Goal: Task Accomplishment & Management: Use online tool/utility

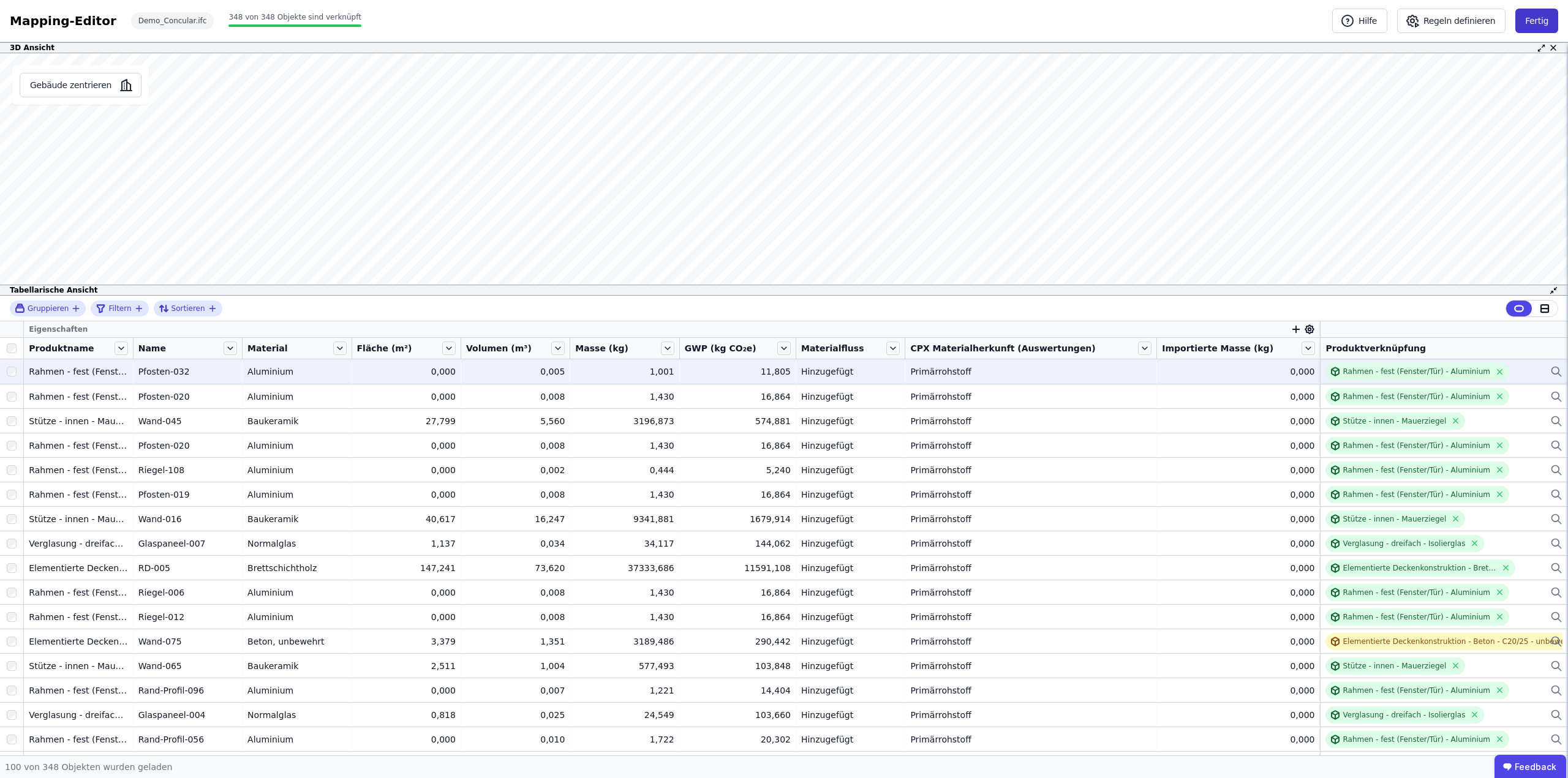
click at [1548, 16] on button "Fertig" at bounding box center [1536, 20] width 43 height 25
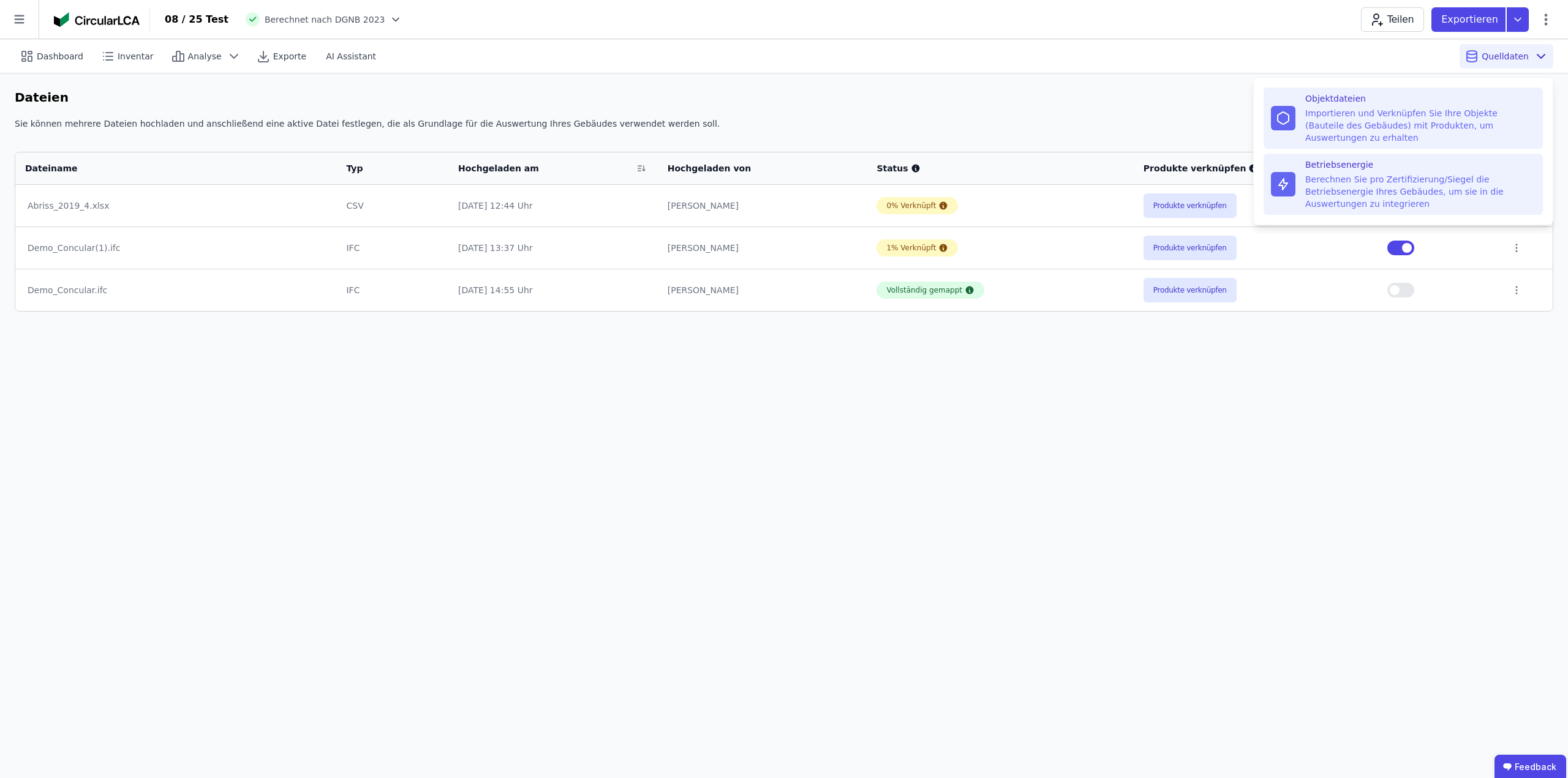
click at [1382, 160] on div "Betriebsenergie Berechnen Sie pro Zertifizierung/Siegel die Betriebsenergie Ihr…" at bounding box center [1420, 184] width 230 height 51
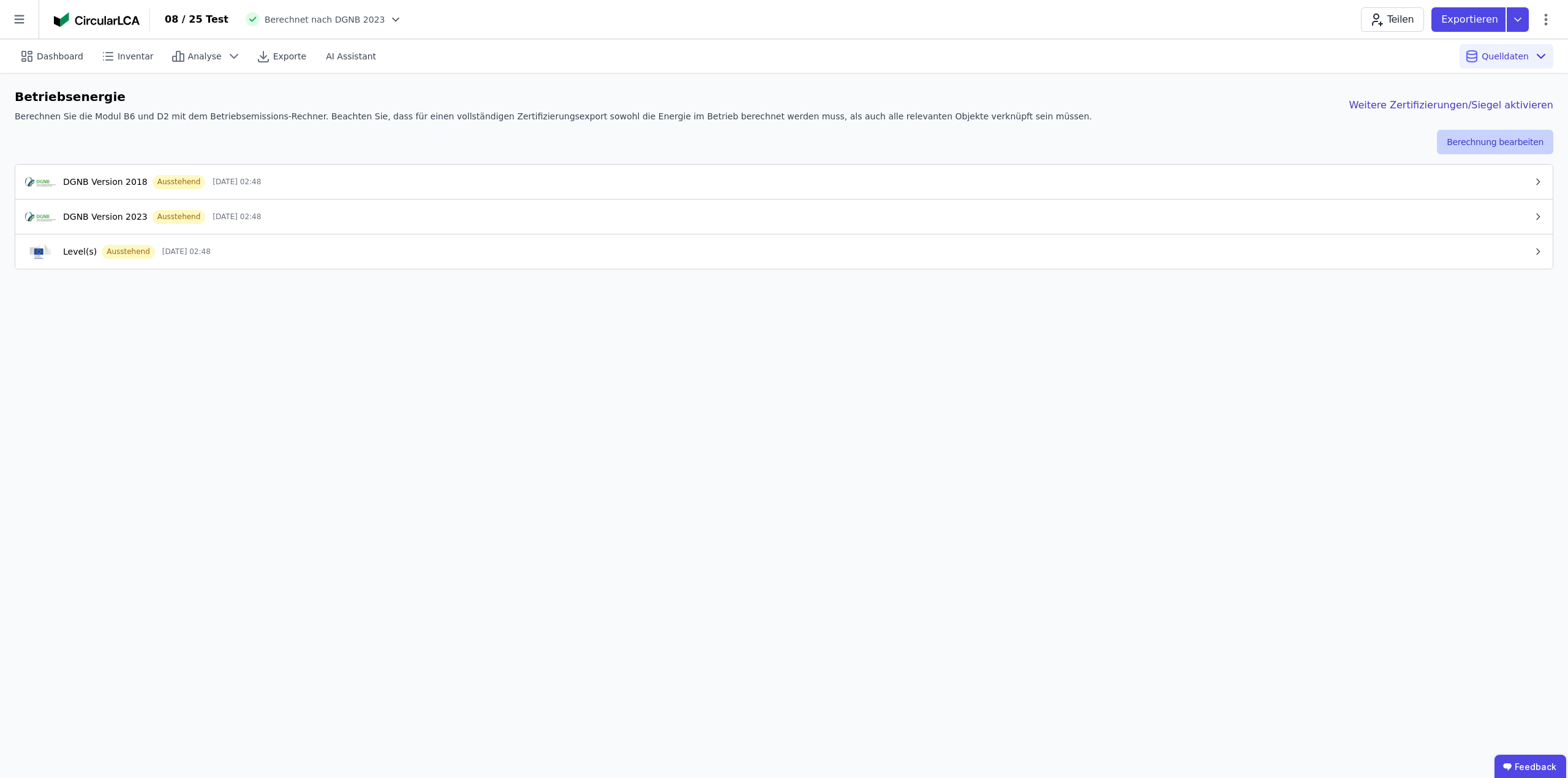
click at [1510, 141] on button "Berechnung bearbeiten" at bounding box center [1495, 142] width 116 height 25
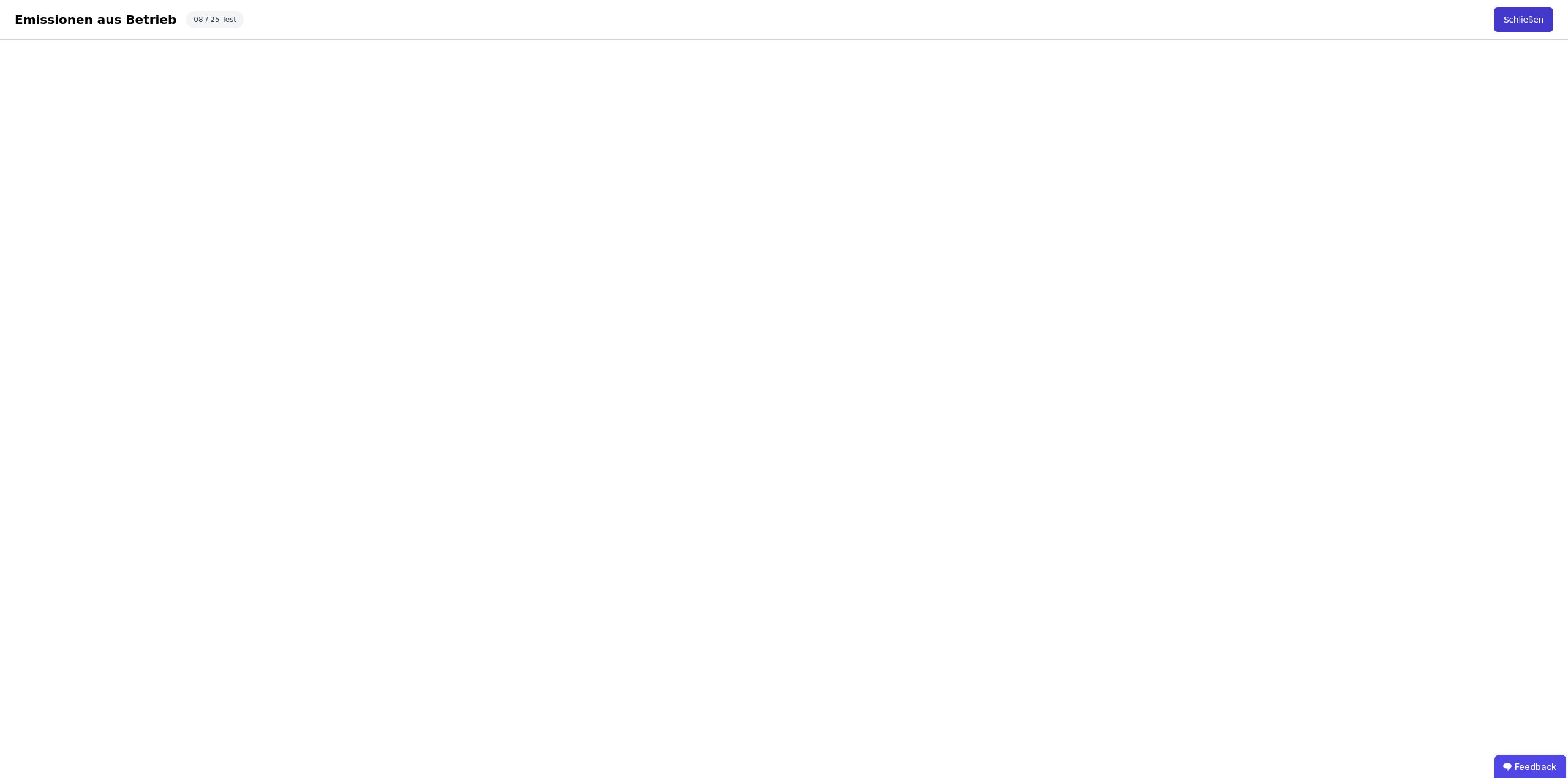
click at [1529, 21] on button "Schließen" at bounding box center [1524, 19] width 59 height 25
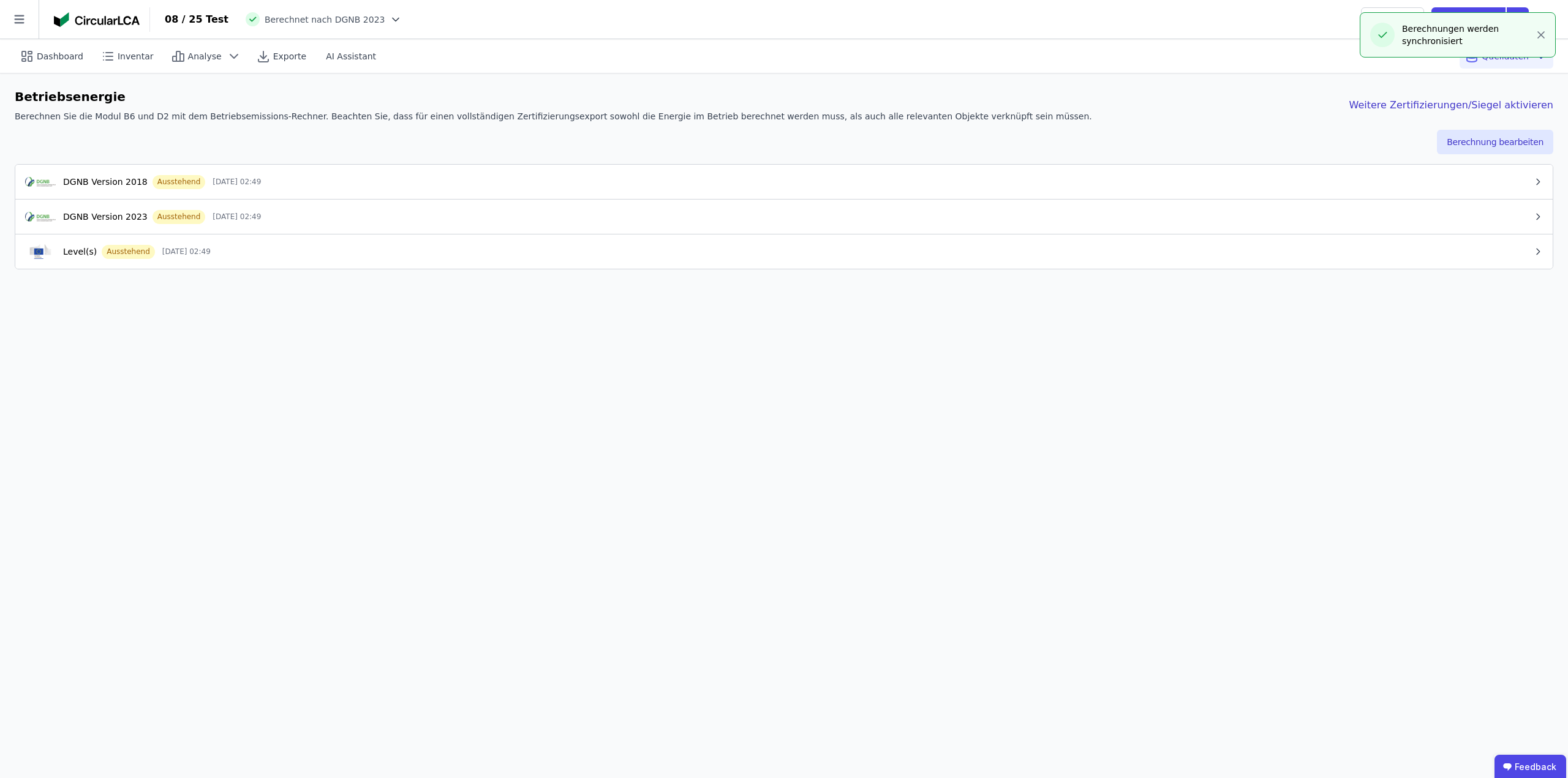
click at [423, 219] on div "DGNB Version 2023 Ausstehend 26.09.25 02:49" at bounding box center [779, 217] width 1508 height 15
click at [420, 219] on div "DGNB Version 2023 Ausstehend 26.09.25 02:49" at bounding box center [779, 217] width 1508 height 15
click at [422, 248] on div "Level(s) Ausstehend 26.09.25 02:49" at bounding box center [779, 251] width 1508 height 15
click at [441, 226] on button "DGNB Version 2023 Ausstehend 26.09.25 02:49" at bounding box center [784, 217] width 1538 height 35
click at [1505, 146] on button "Berechnung bearbeiten" at bounding box center [1495, 142] width 116 height 25
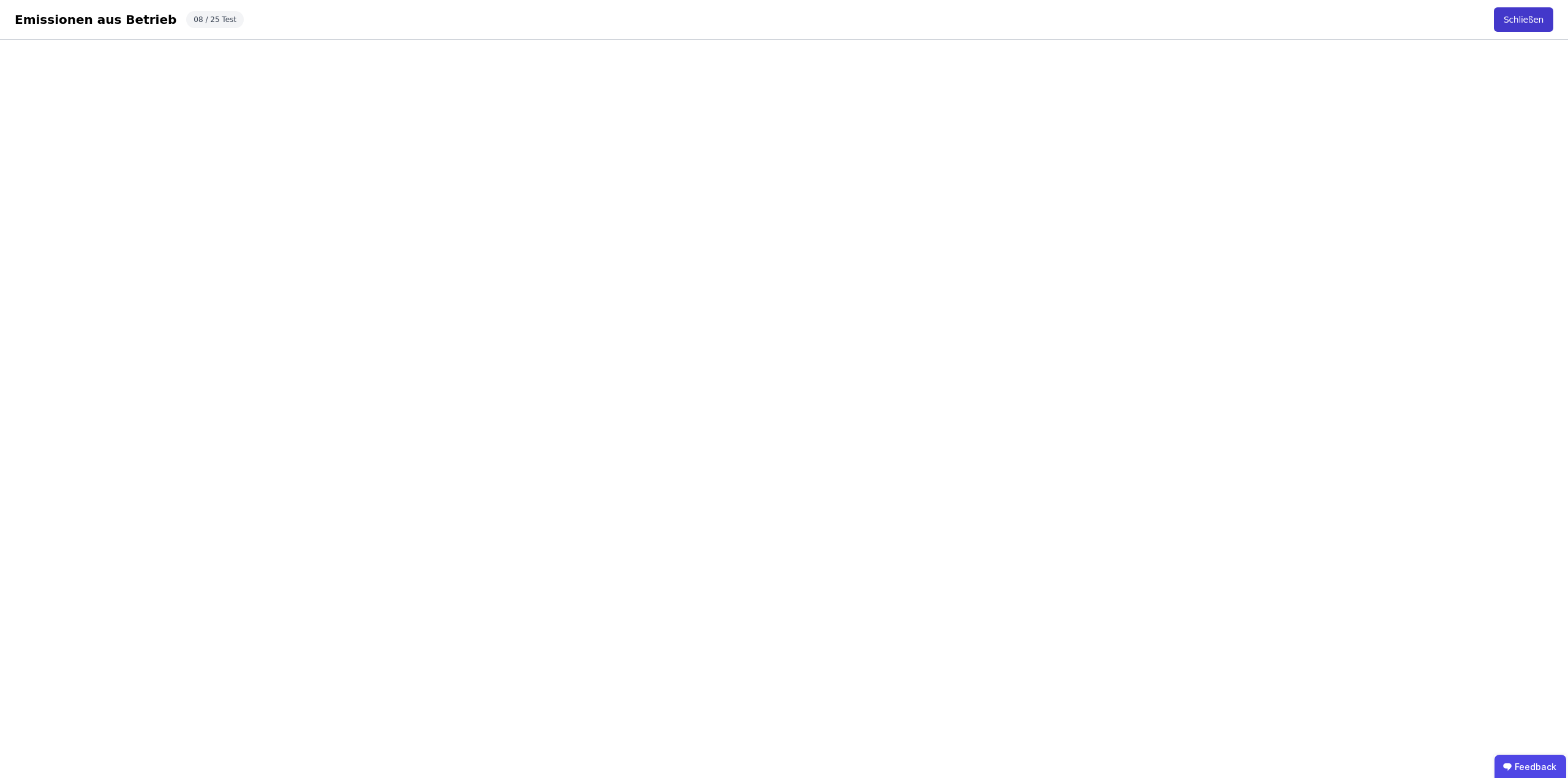
click at [1532, 16] on button "Schließen" at bounding box center [1524, 19] width 59 height 25
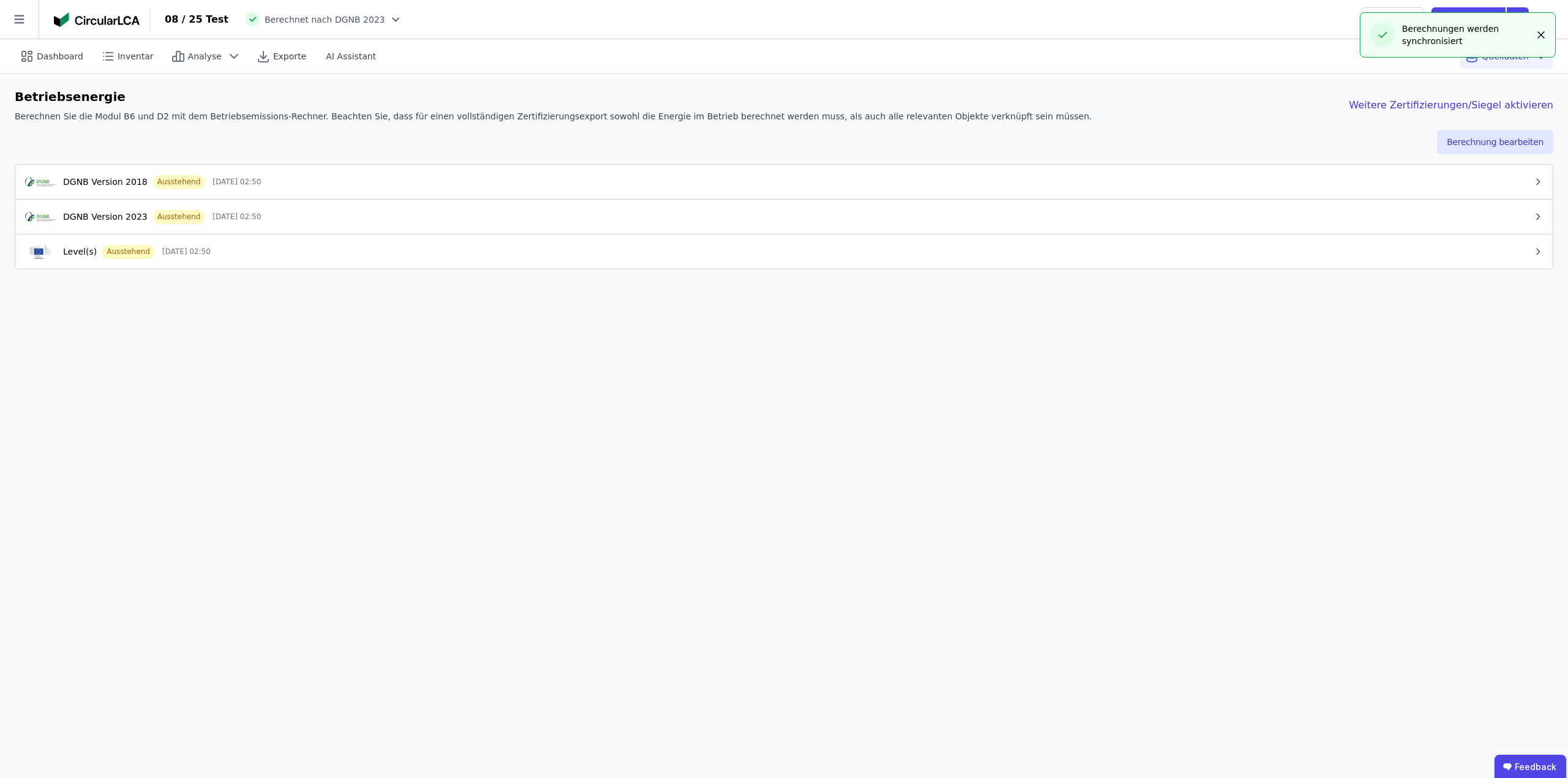
click at [1543, 34] on icon "button" at bounding box center [1541, 34] width 12 height 12
click at [1494, 139] on button "Berechnung bearbeiten" at bounding box center [1495, 142] width 116 height 25
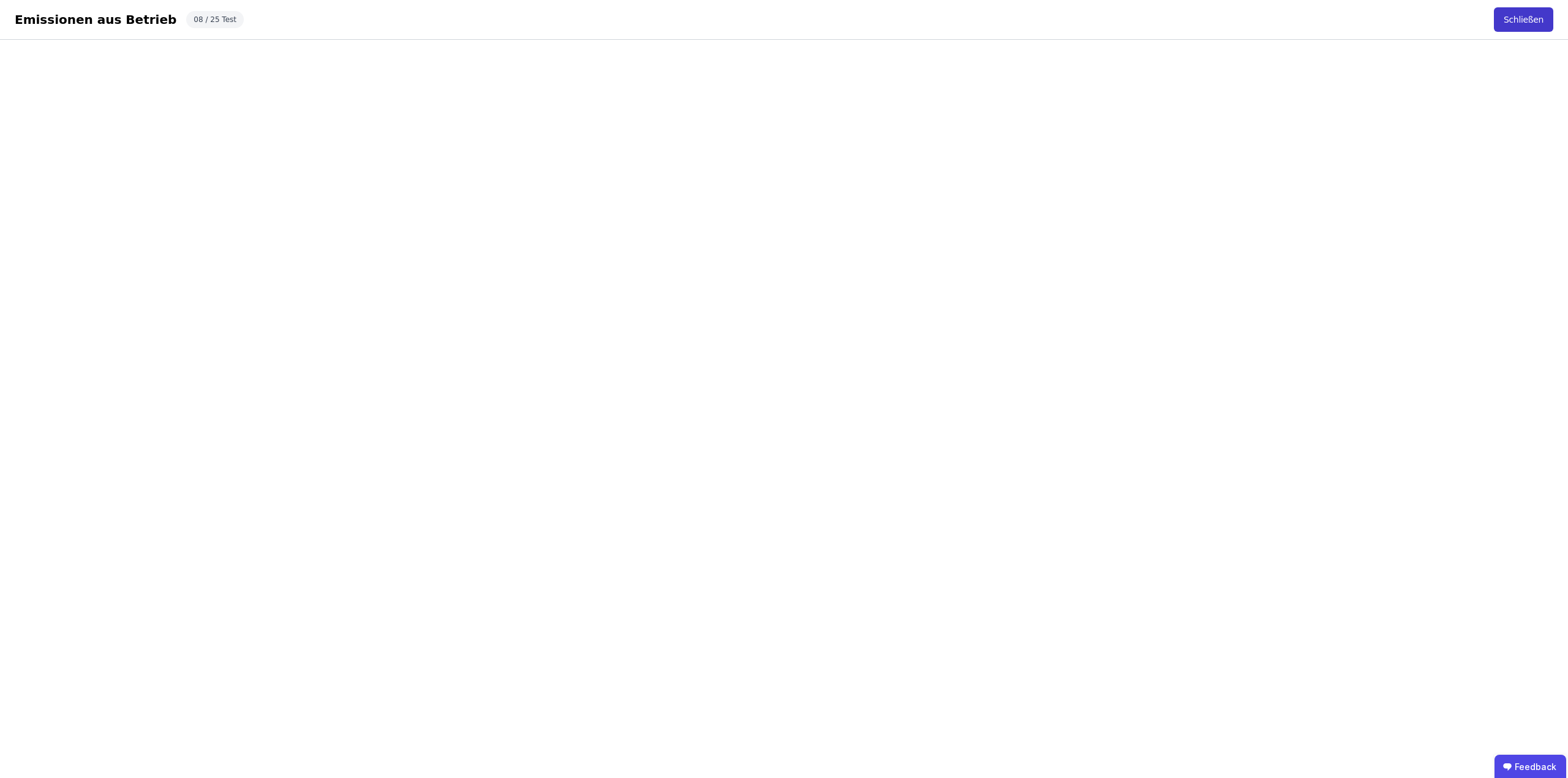
click at [1530, 18] on button "Schließen" at bounding box center [1524, 19] width 59 height 25
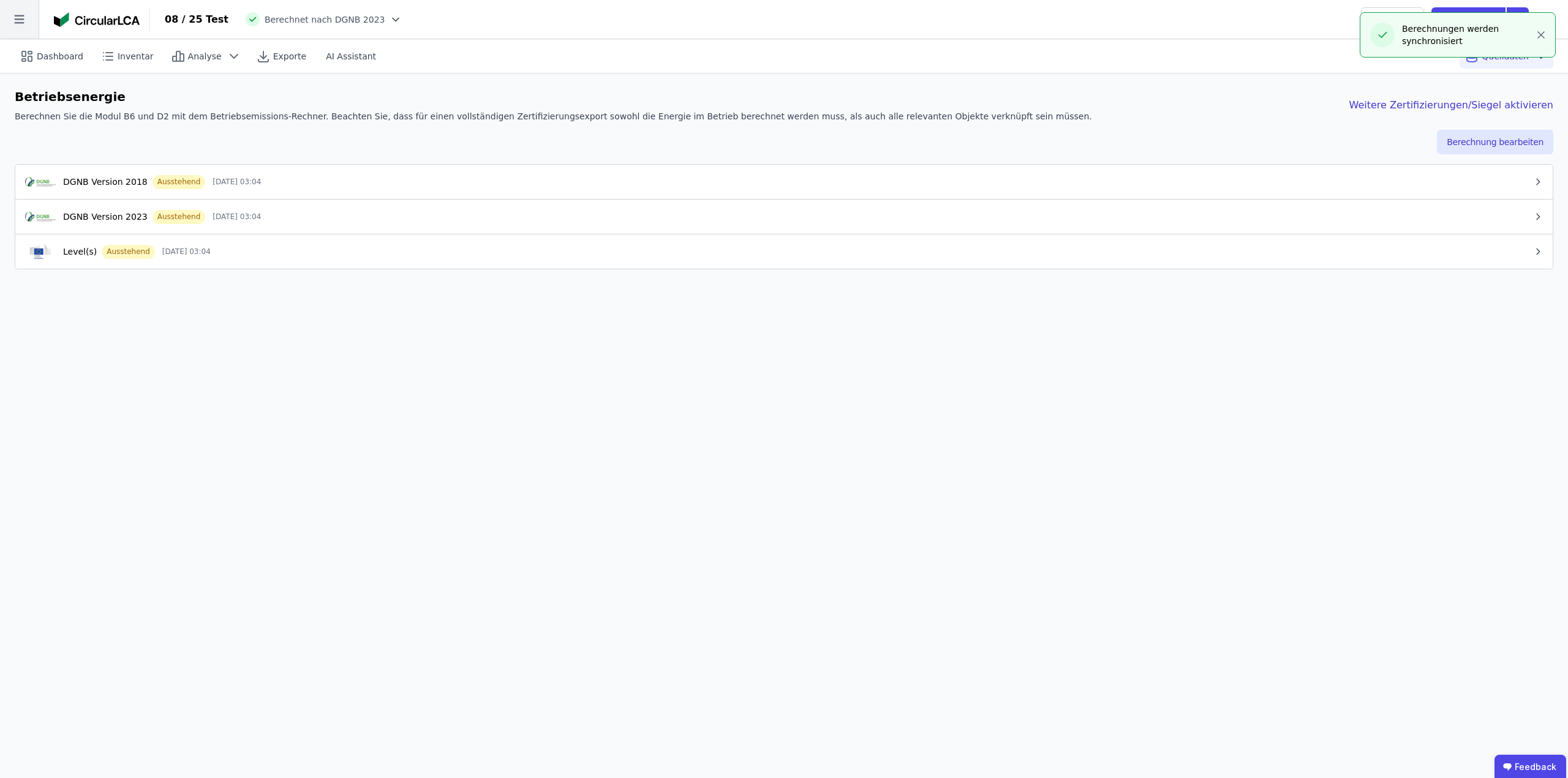
click at [26, 19] on icon at bounding box center [19, 19] width 39 height 39
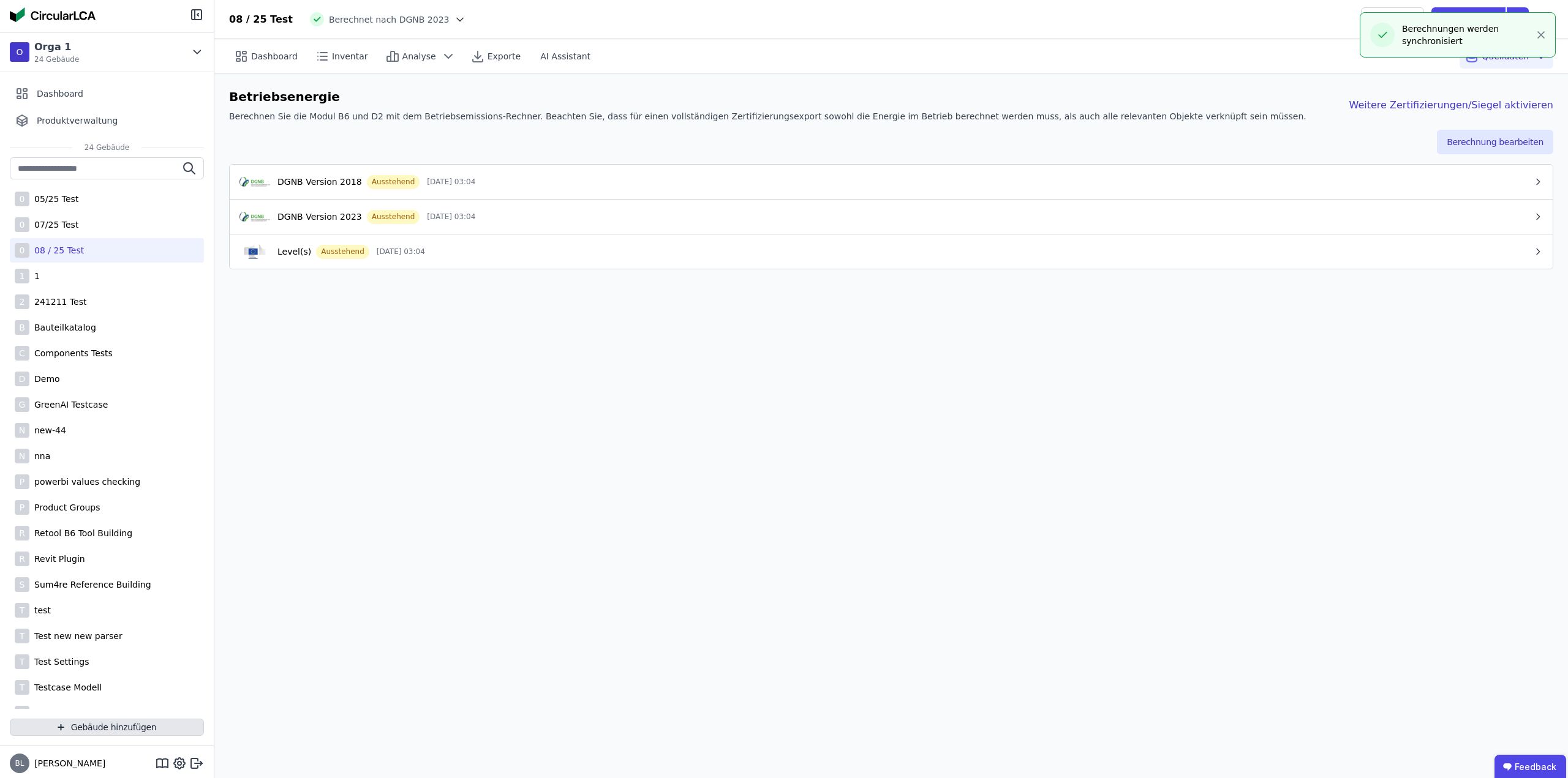
click at [101, 732] on button "Gebäude hinzufügen" at bounding box center [107, 727] width 194 height 17
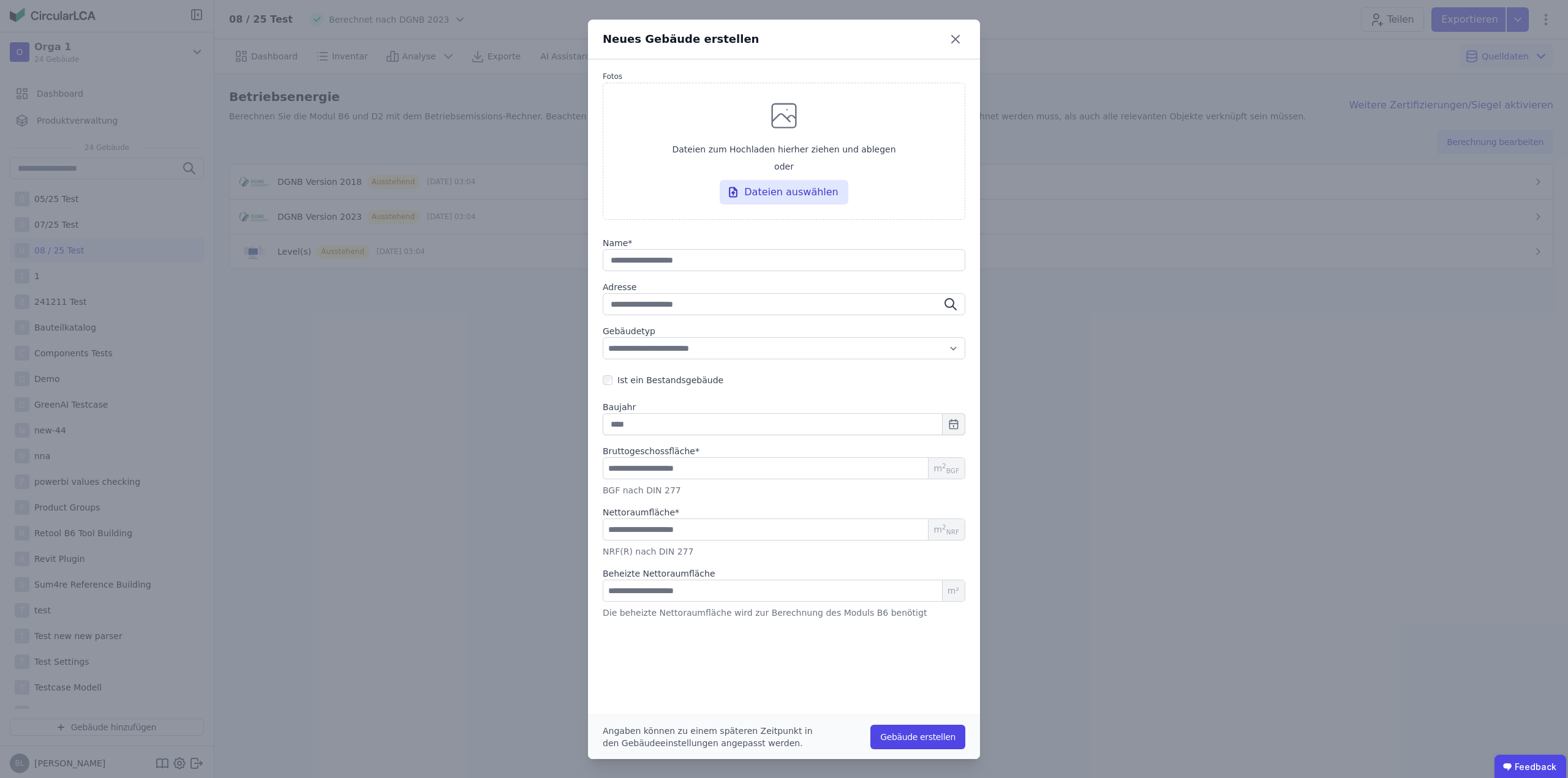
type input "*"
type input "**"
type input "*"
click at [952, 37] on icon at bounding box center [956, 39] width 20 height 20
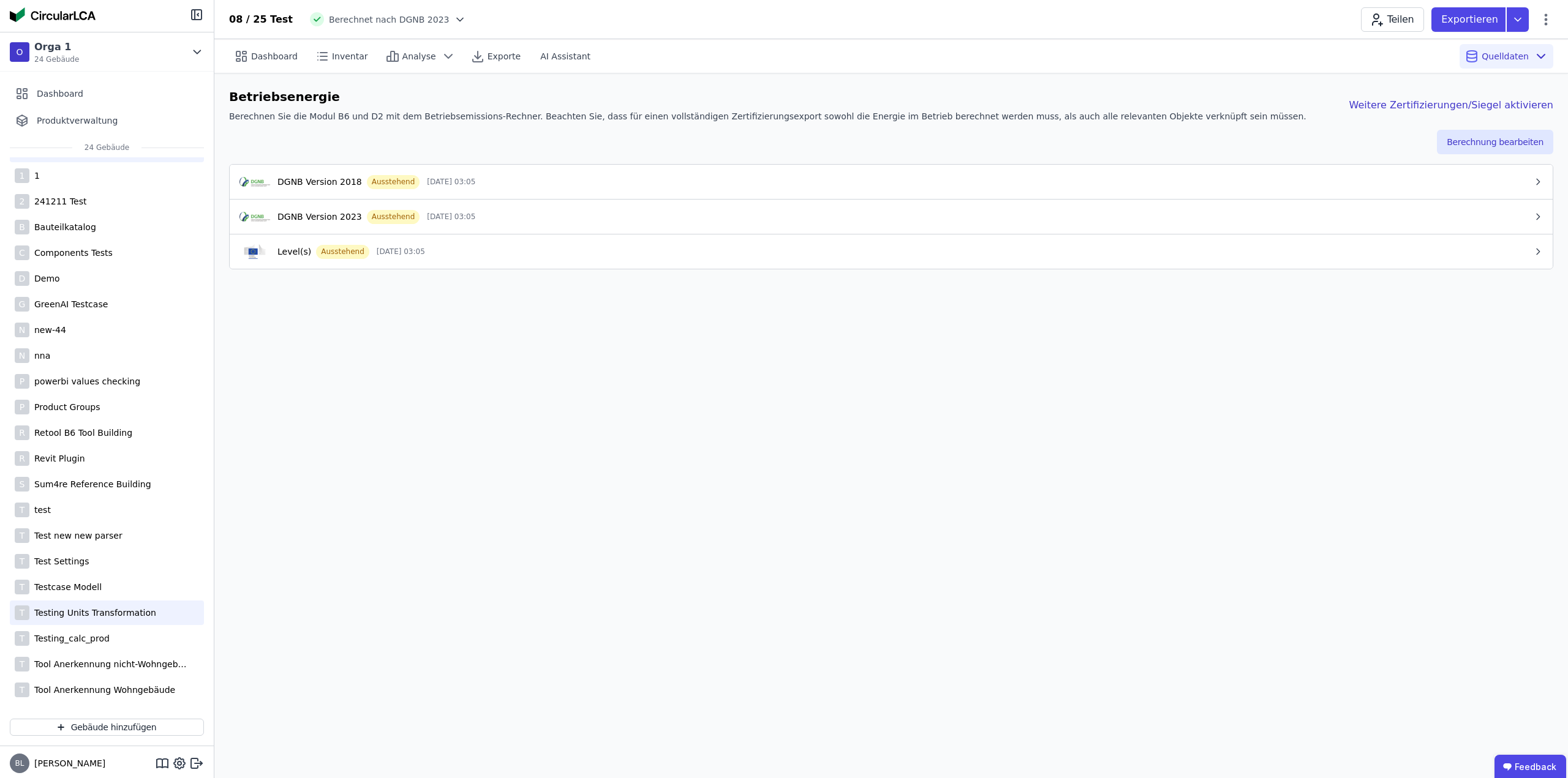
scroll to position [105, 0]
click at [91, 682] on div "Tool Anerkennung Wohngebäude" at bounding box center [102, 685] width 146 height 12
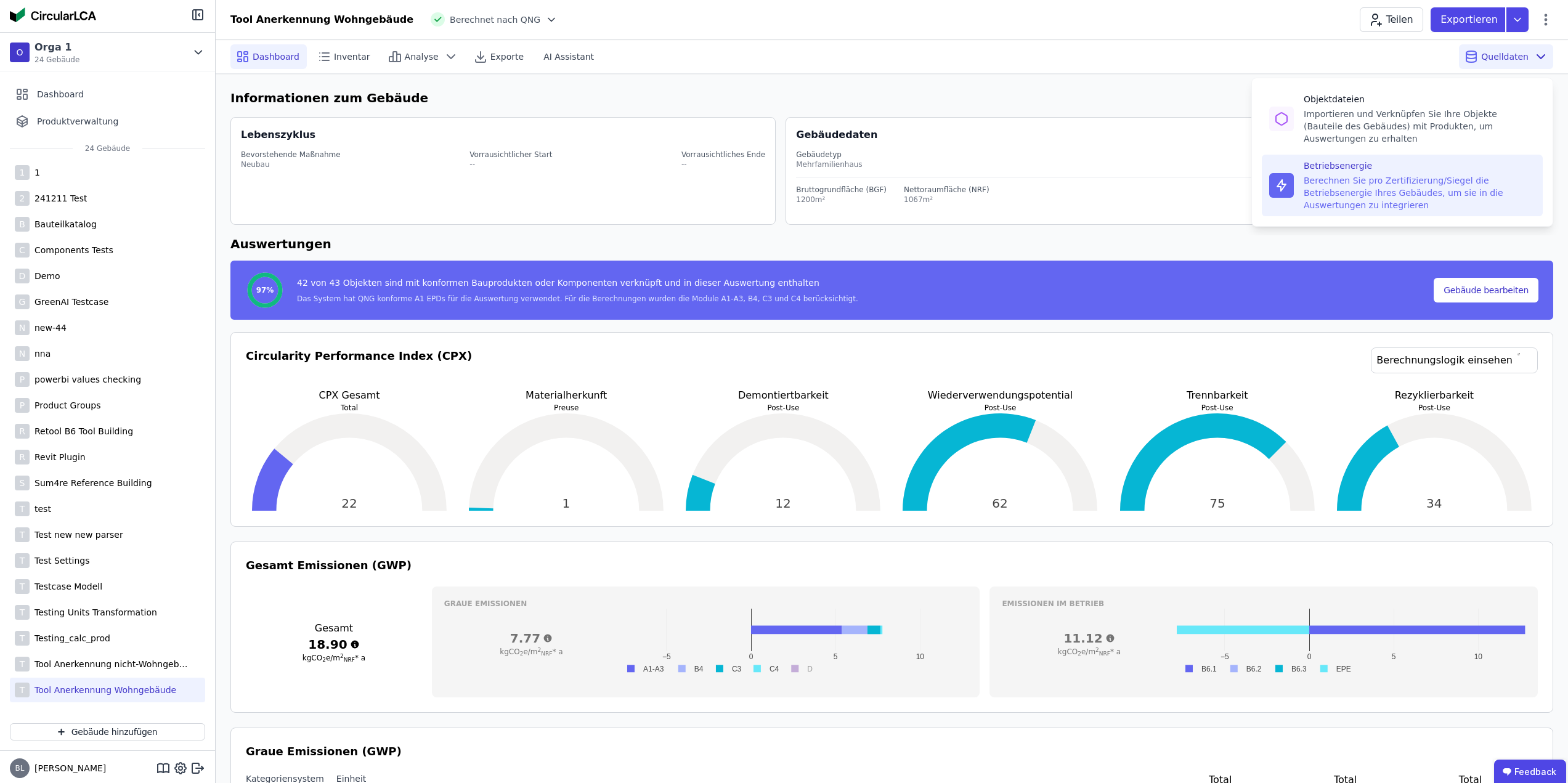
click at [1411, 174] on div "Berechnen Sie pro Zertifizierung/Siegel die Betriebsenergie Ihres Gebäudes, um …" at bounding box center [1419, 193] width 231 height 37
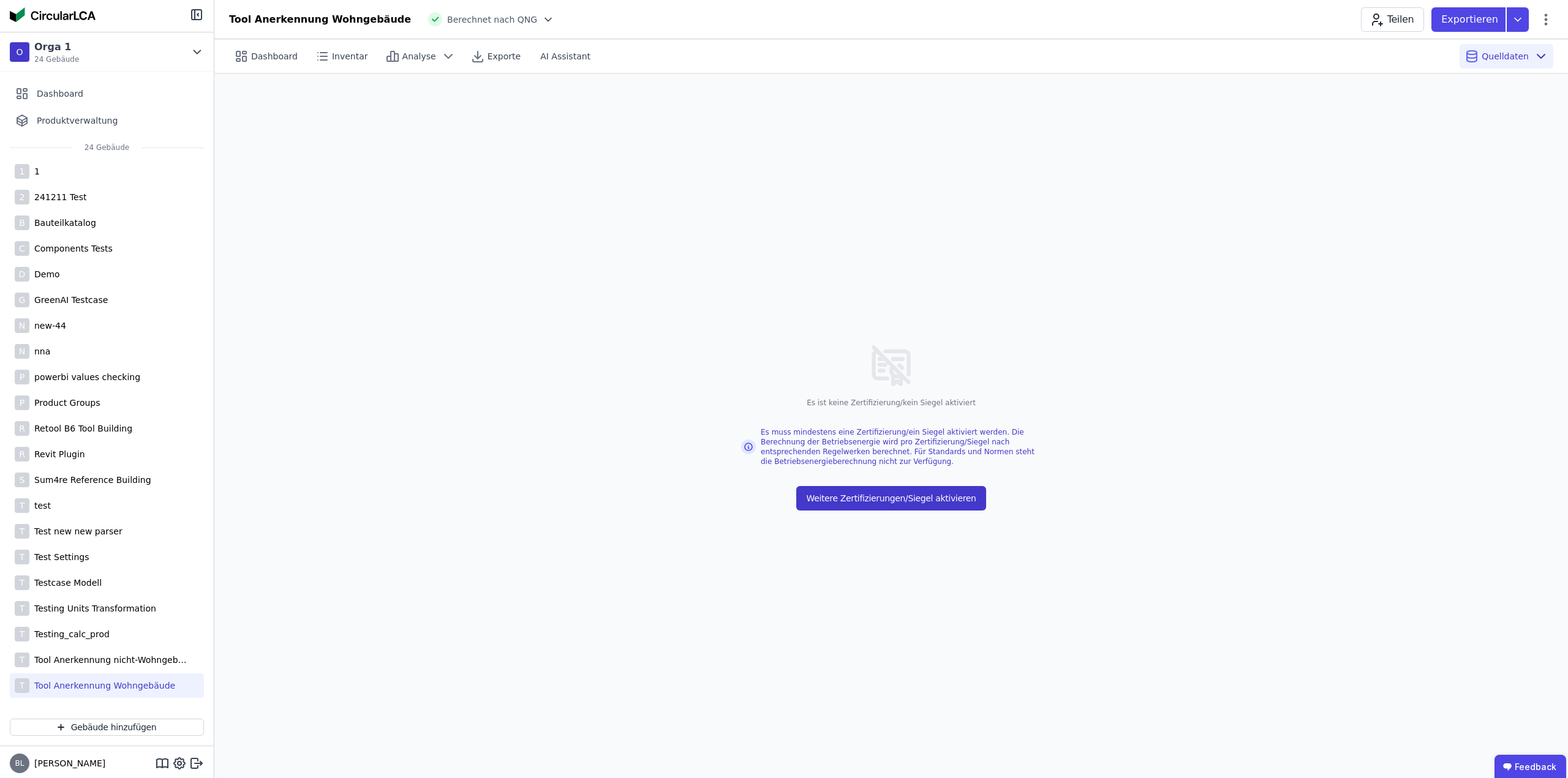
click at [942, 502] on button "Weitere Zertifizierungen/Siegel aktivieren" at bounding box center [890, 498] width 189 height 25
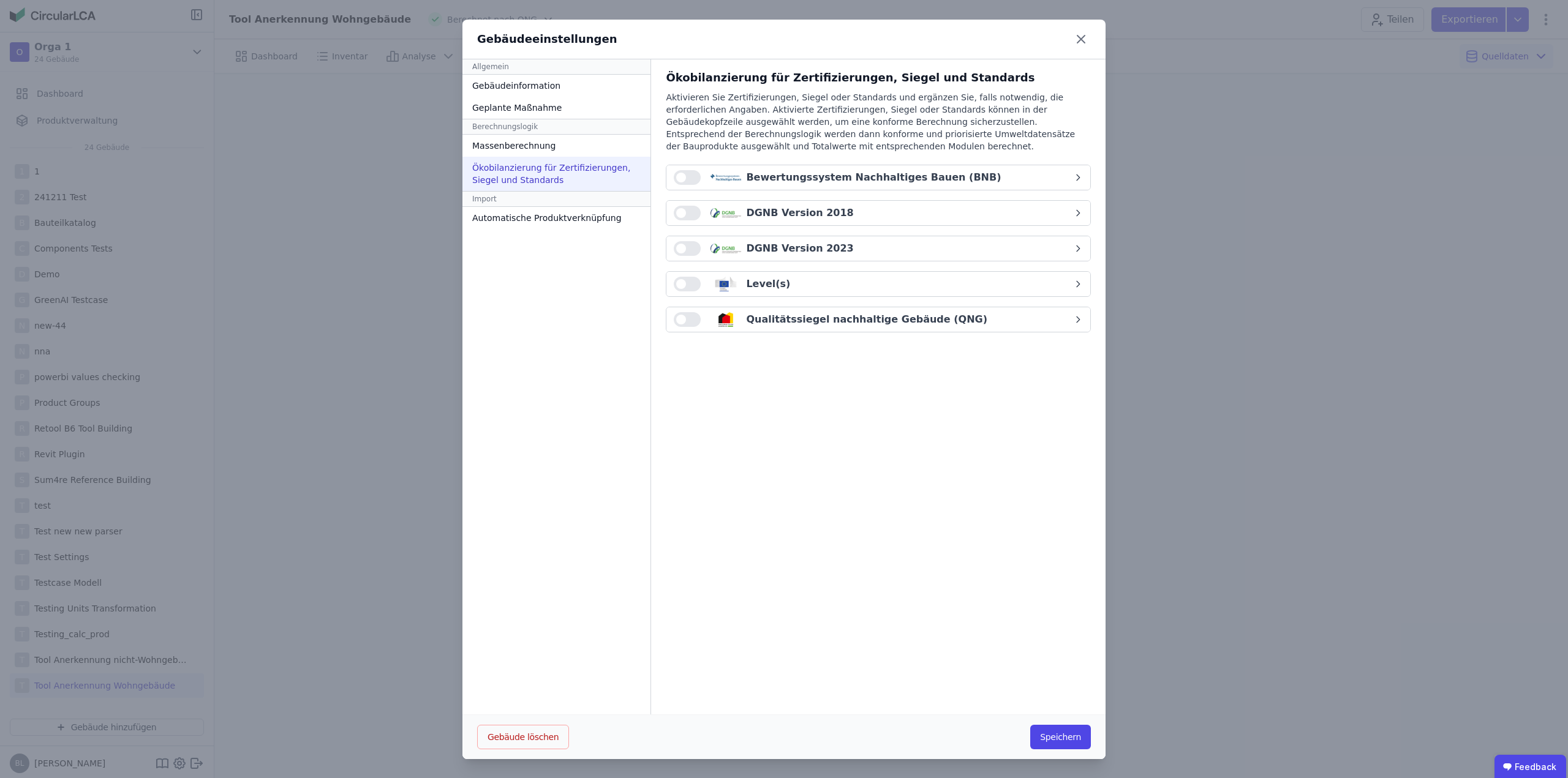
click at [674, 324] on button "button" at bounding box center [687, 319] width 27 height 15
click at [885, 314] on div "Qualitätssiegel nachhaltige Gebäude (QNG)" at bounding box center [866, 319] width 241 height 15
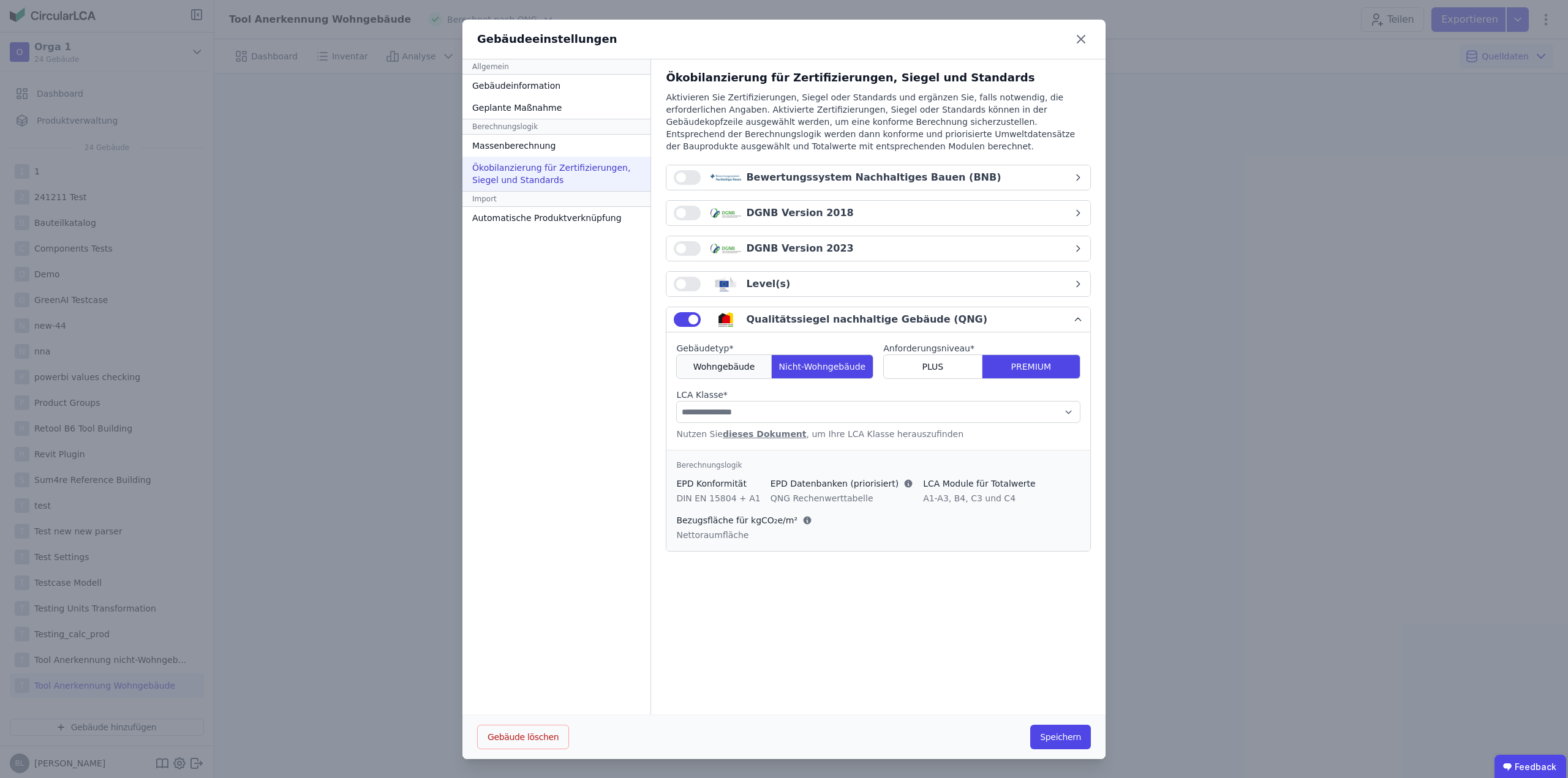
click at [710, 370] on span "Wohngebäude" at bounding box center [724, 366] width 62 height 12
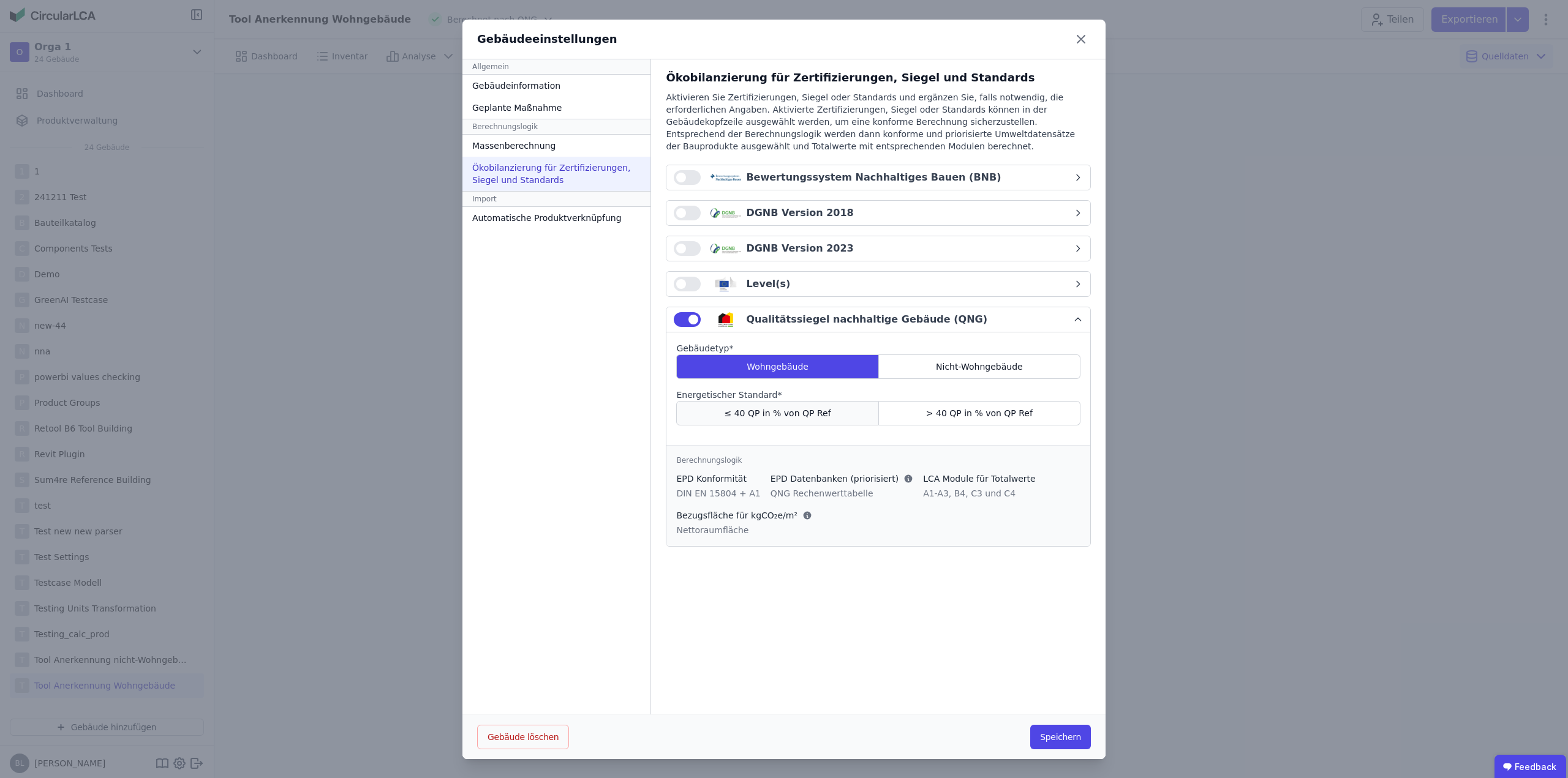
click at [811, 414] on span "≤ 40 QP in % von QP Ref" at bounding box center [778, 413] width 106 height 12
click at [1051, 741] on button "Speichern" at bounding box center [1061, 736] width 61 height 25
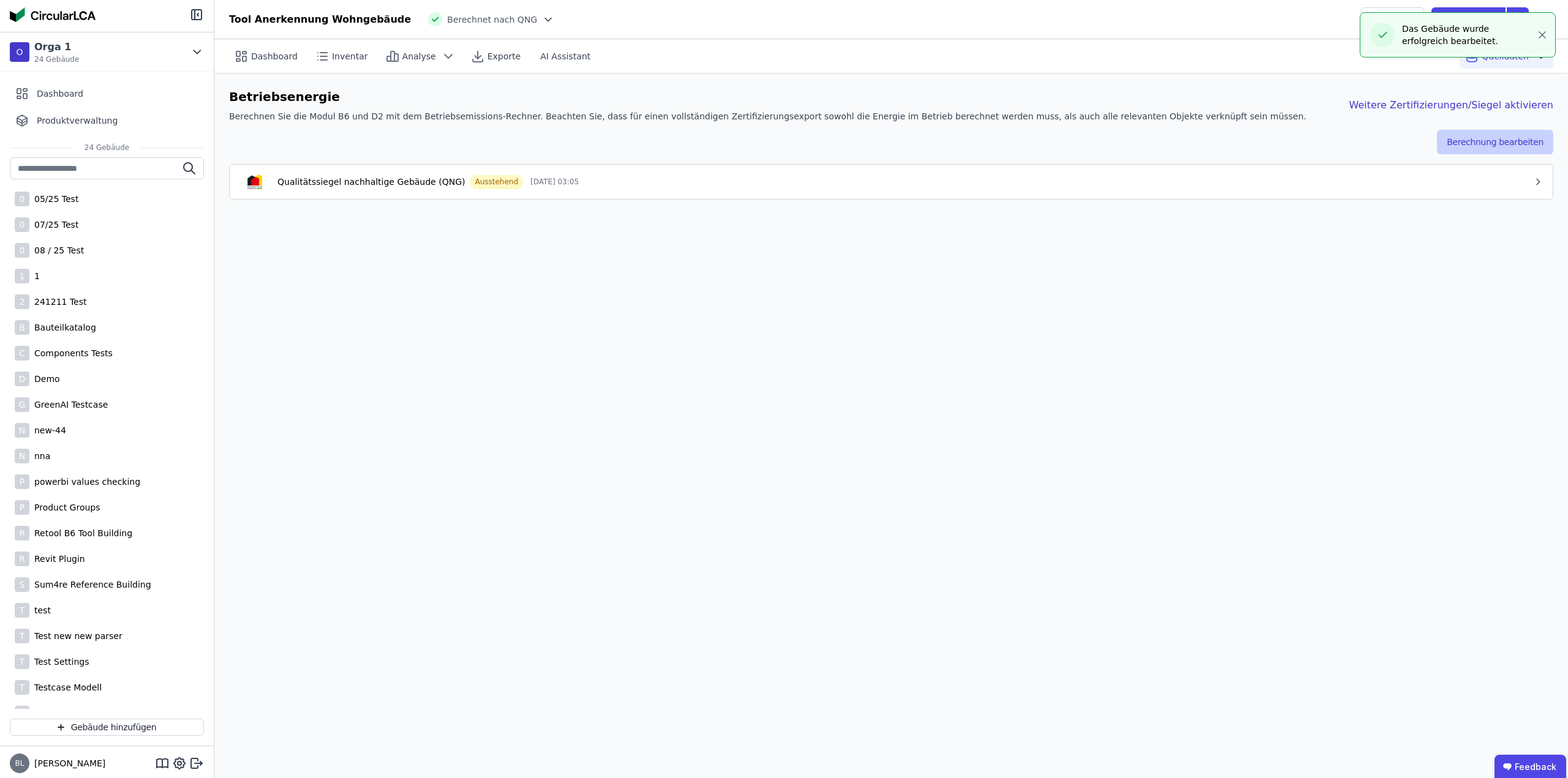
click at [1517, 140] on button "Berechnung bearbeiten" at bounding box center [1495, 142] width 116 height 25
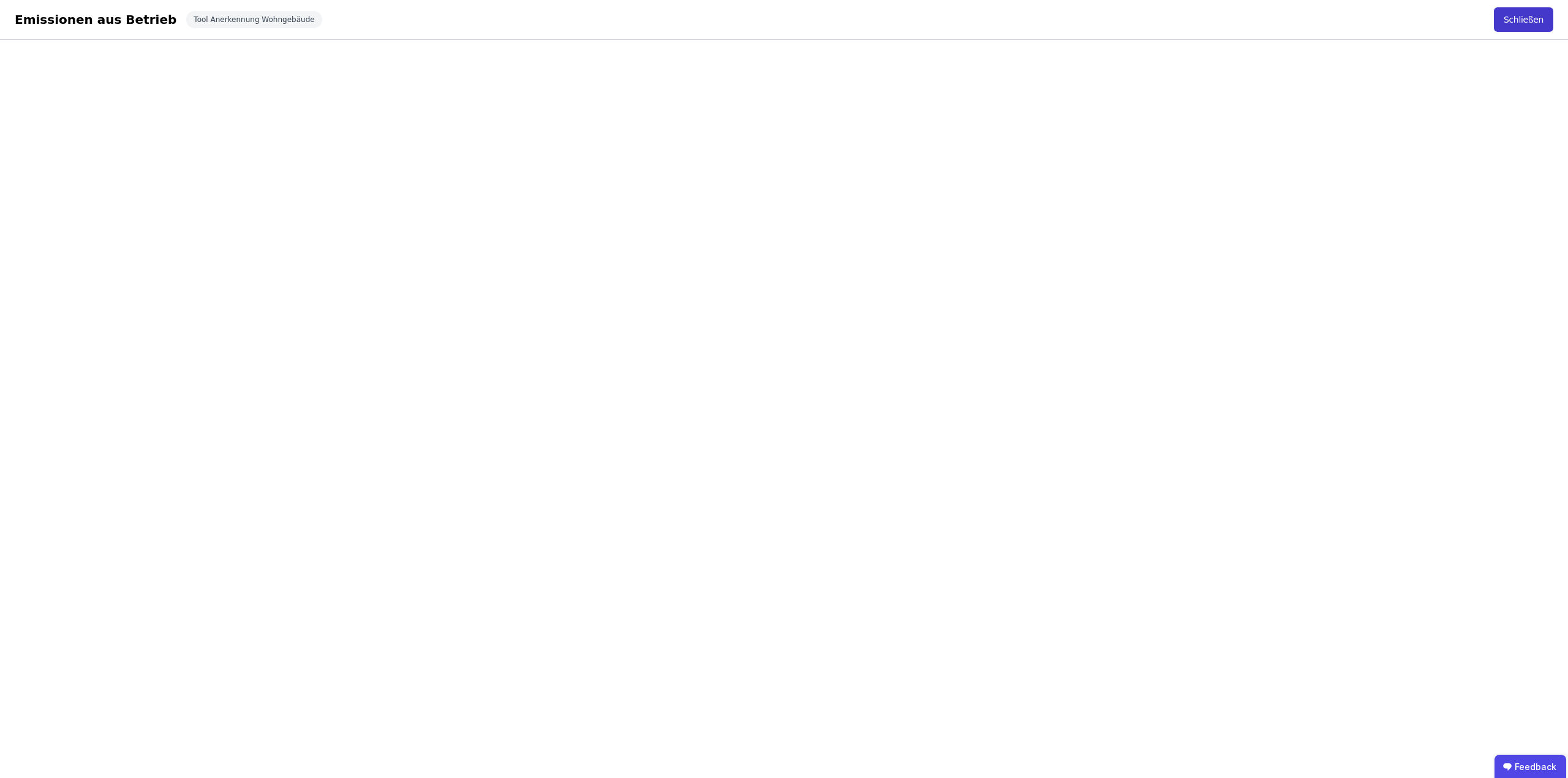
click at [1536, 17] on button "Schließen" at bounding box center [1524, 19] width 59 height 25
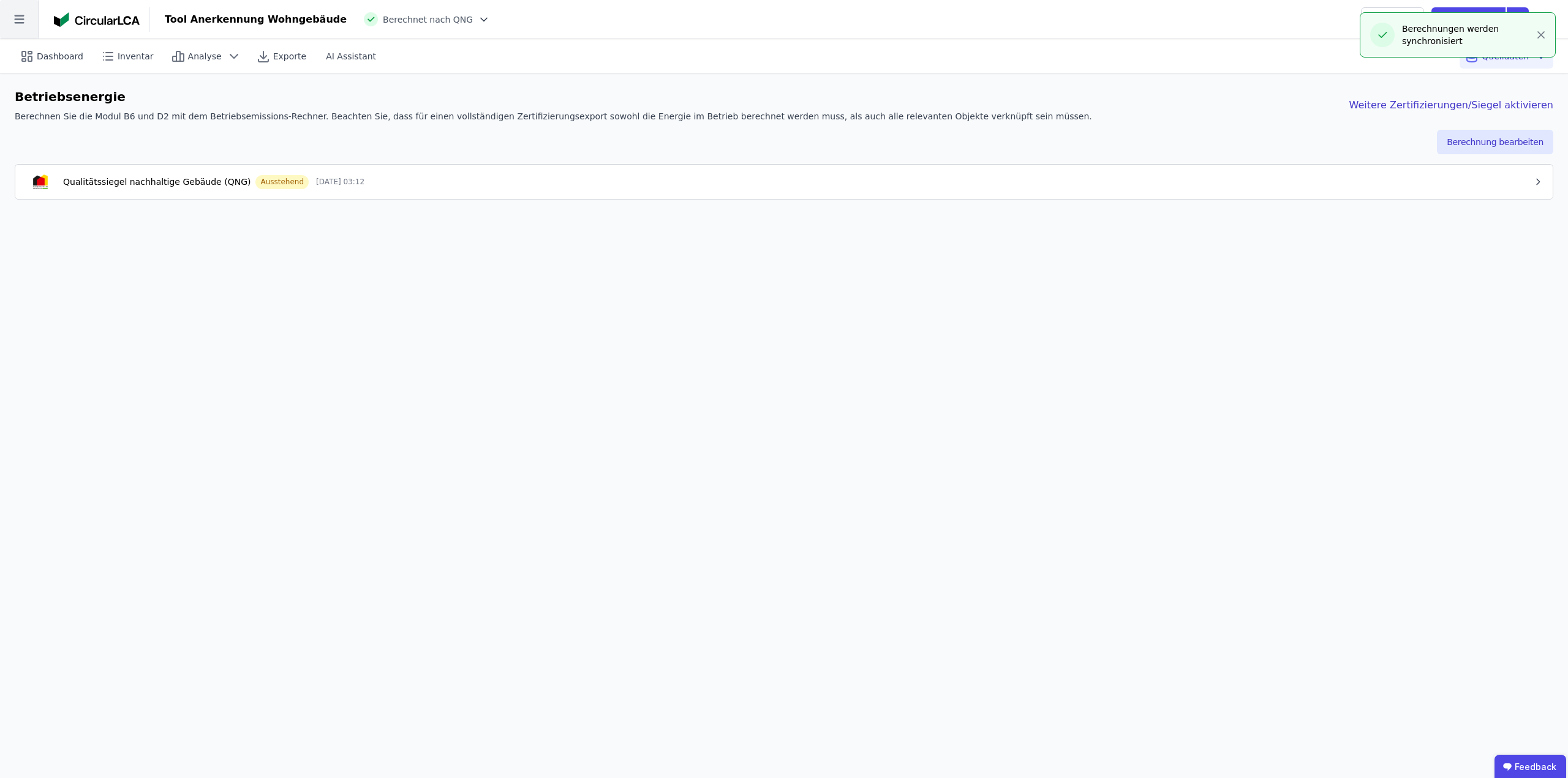
click at [16, 15] on icon at bounding box center [19, 19] width 39 height 39
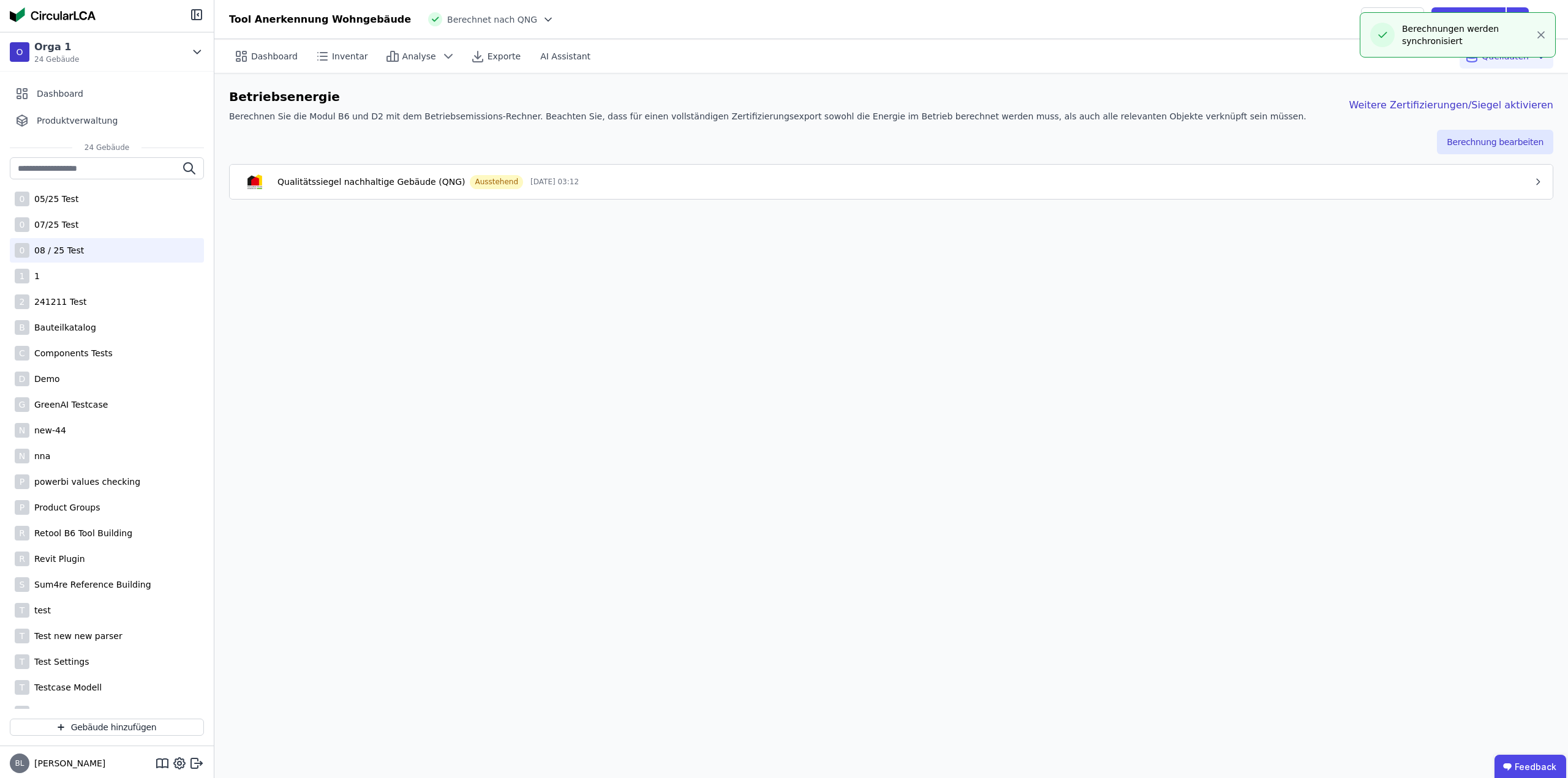
click at [82, 245] on div "0 08 / 25 Test" at bounding box center [107, 250] width 194 height 25
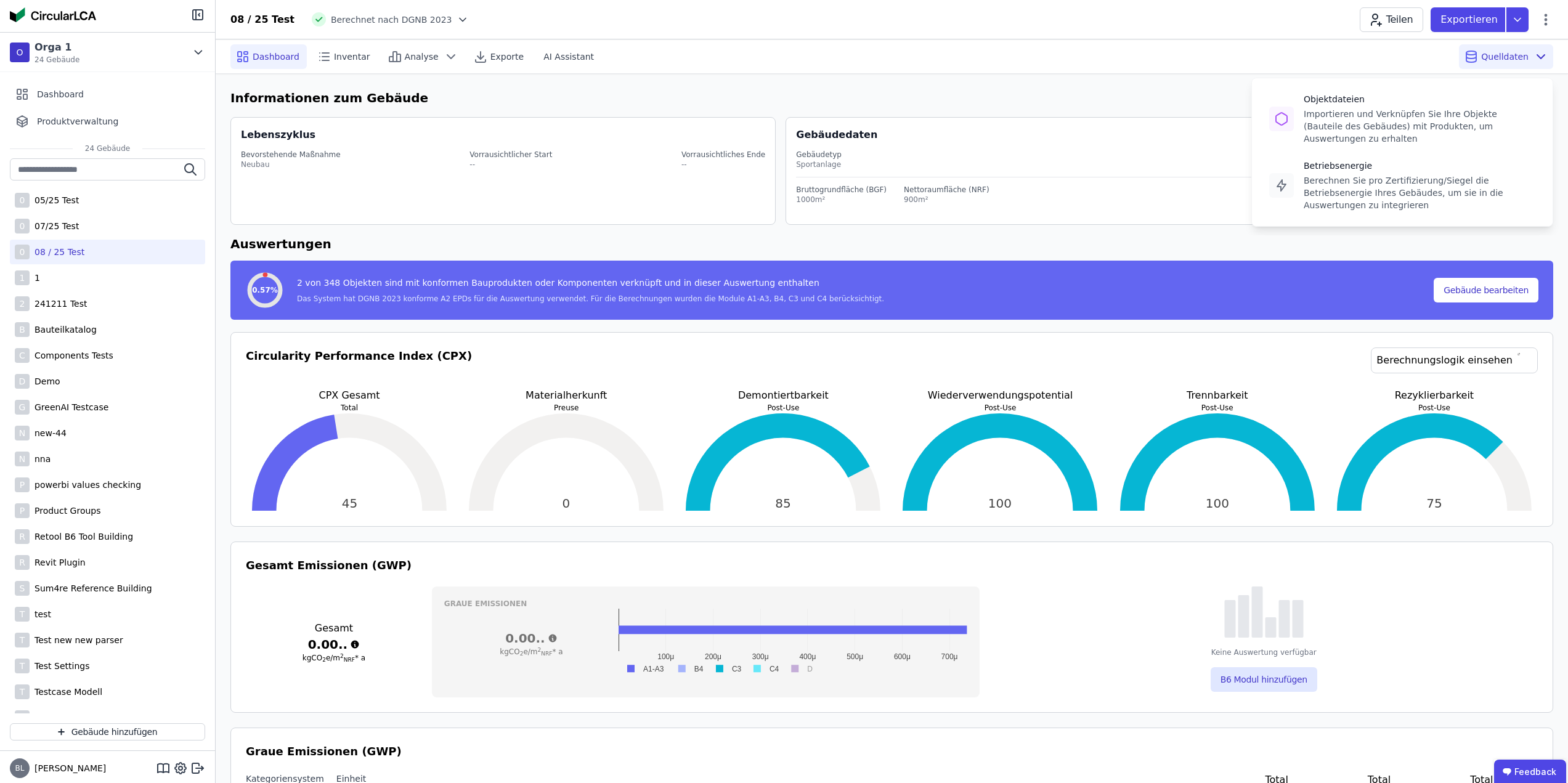
click at [1510, 62] on span "Quelldaten" at bounding box center [1504, 56] width 47 height 12
click at [1361, 187] on div "Betriebsenergie Berechnen Sie pro Zertifizierung/Siegel die Betriebsenergie Ihr…" at bounding box center [1402, 185] width 281 height 62
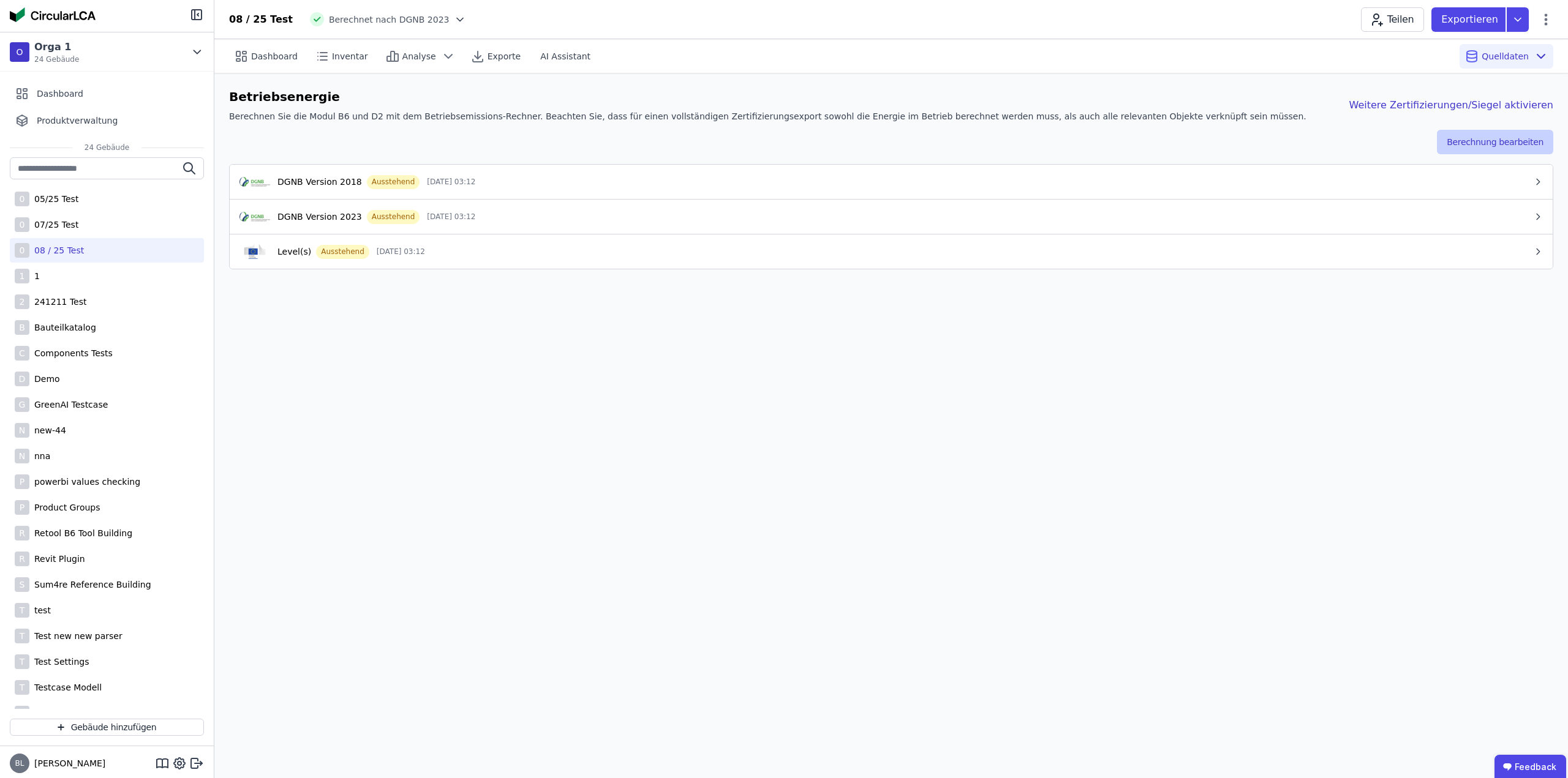
click at [1481, 139] on button "Berechnung bearbeiten" at bounding box center [1495, 142] width 116 height 25
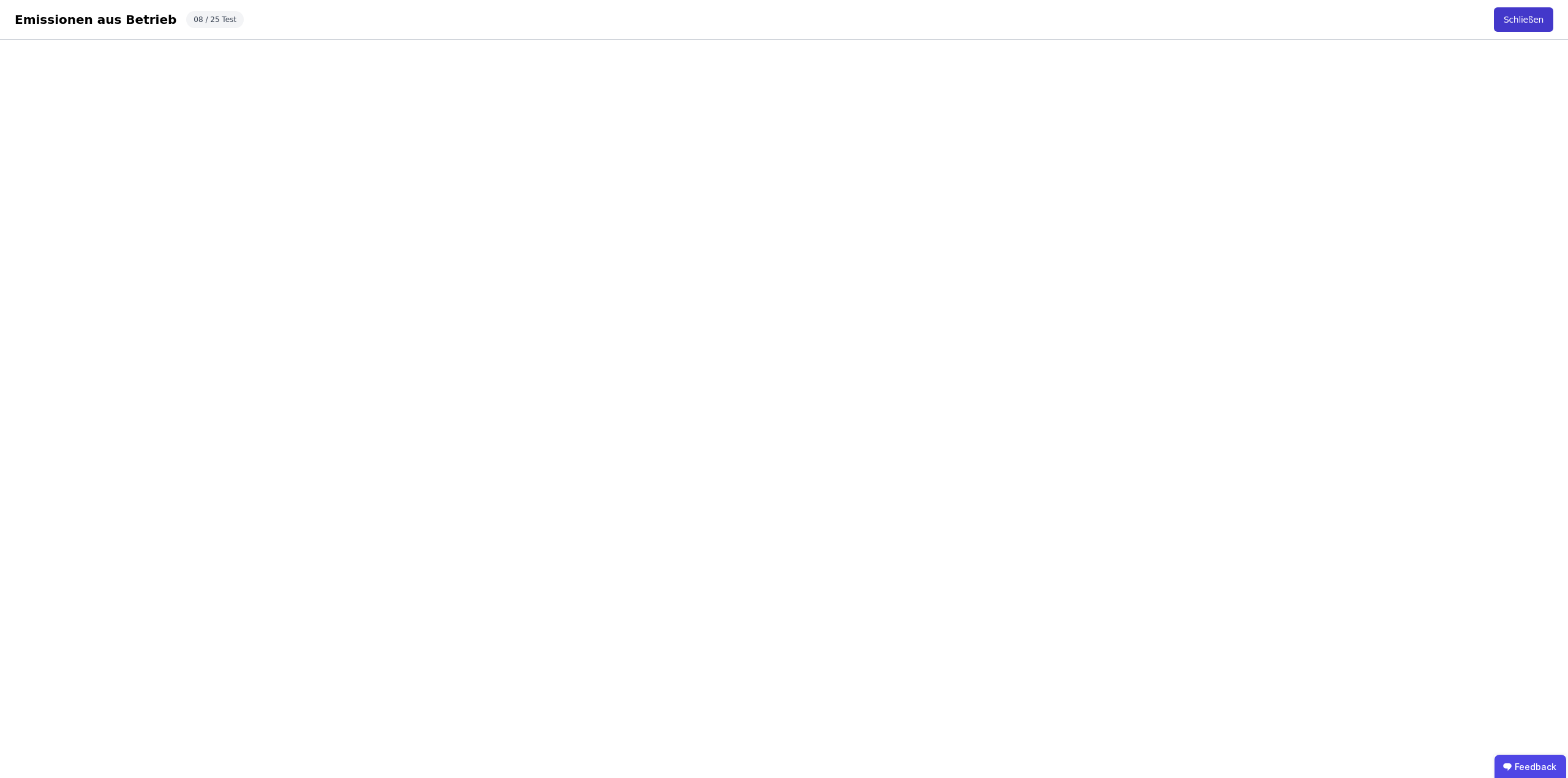
click at [1519, 18] on button "Schließen" at bounding box center [1524, 19] width 59 height 25
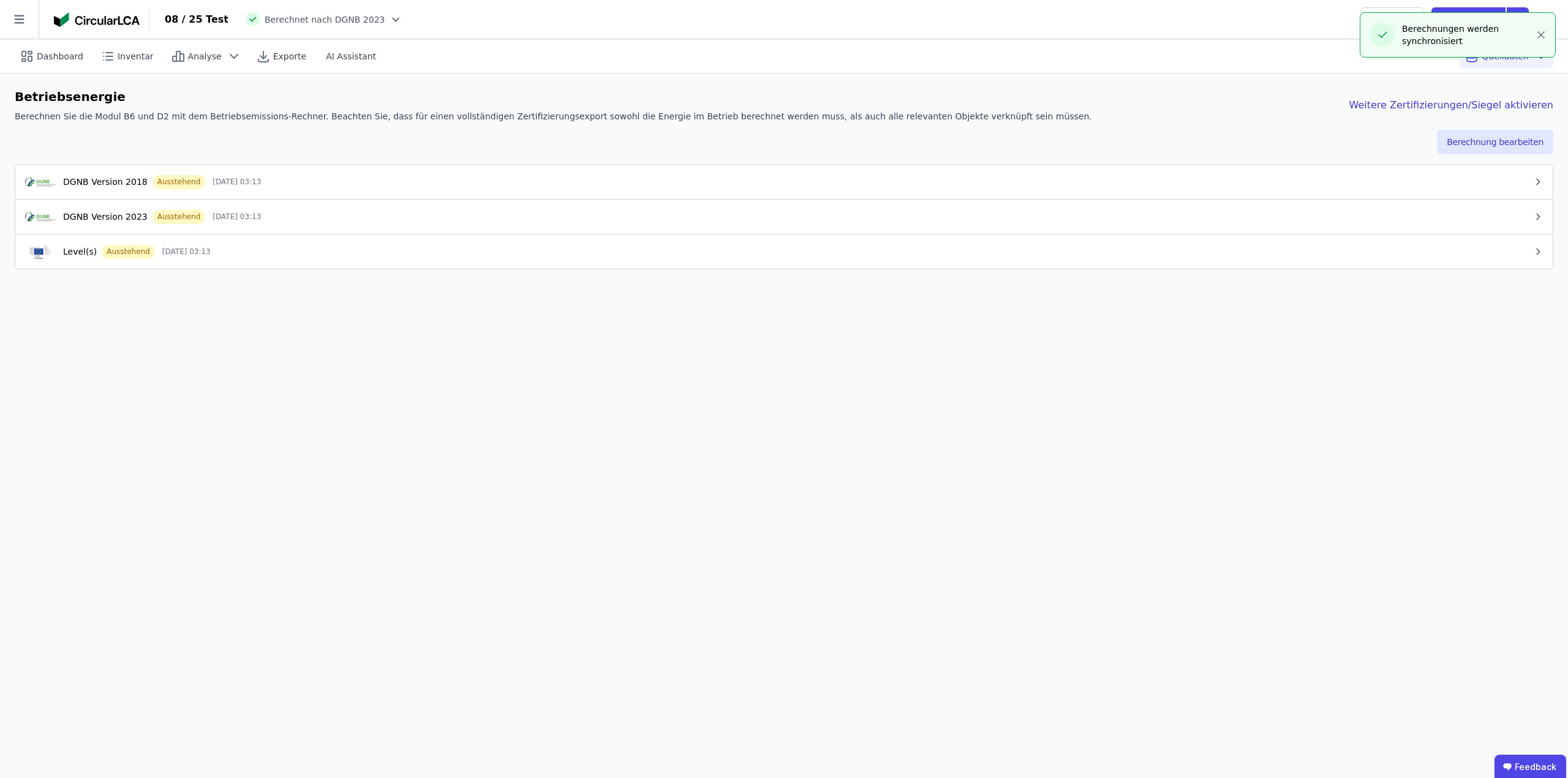
click at [566, 222] on div "DGNB Version 2023 Ausstehend 26.09.25 03:13" at bounding box center [779, 217] width 1508 height 15
click at [1504, 144] on button "Berechnung bearbeiten" at bounding box center [1495, 142] width 116 height 25
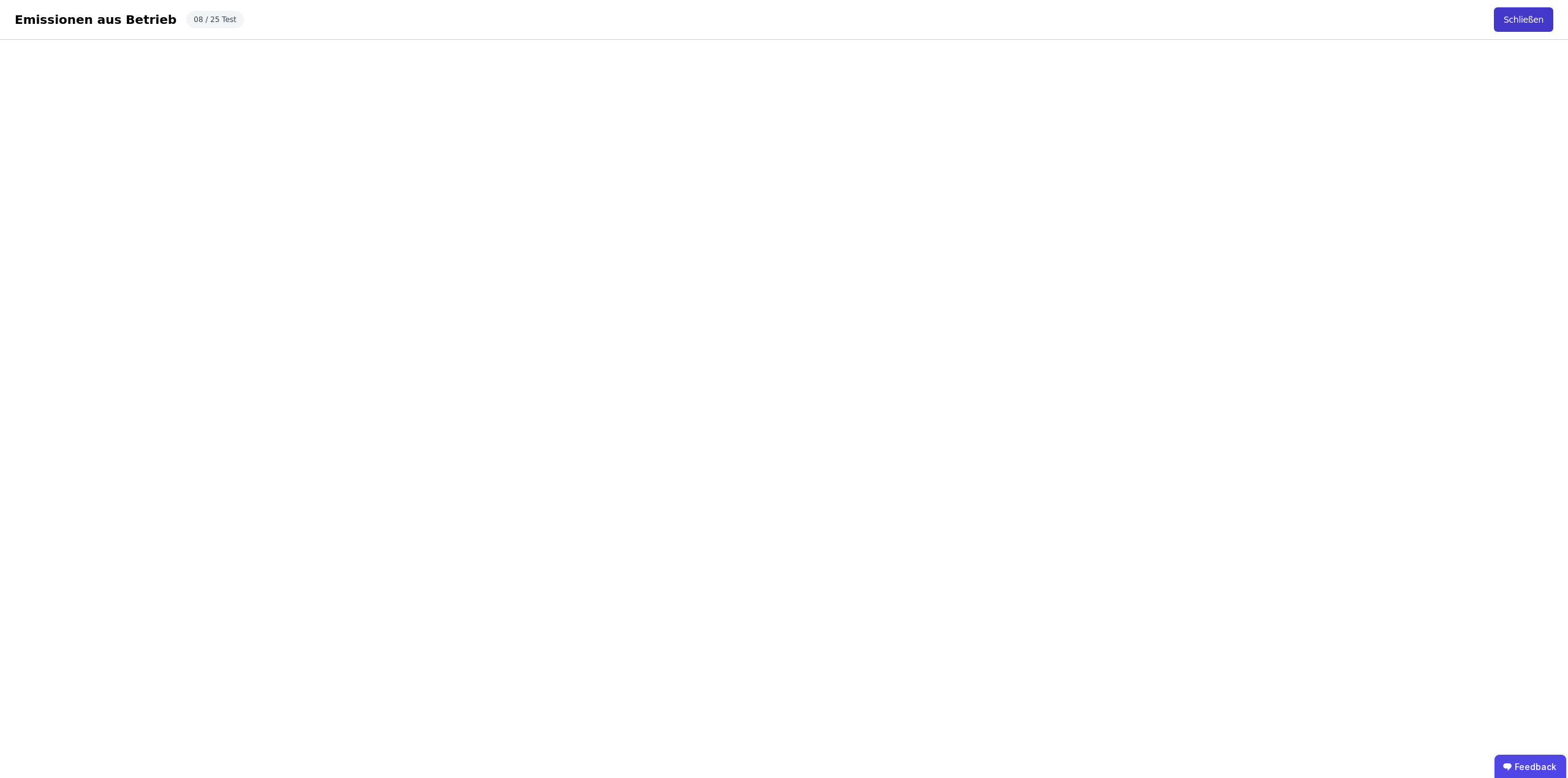
click at [1528, 13] on button "Schließen" at bounding box center [1524, 19] width 59 height 25
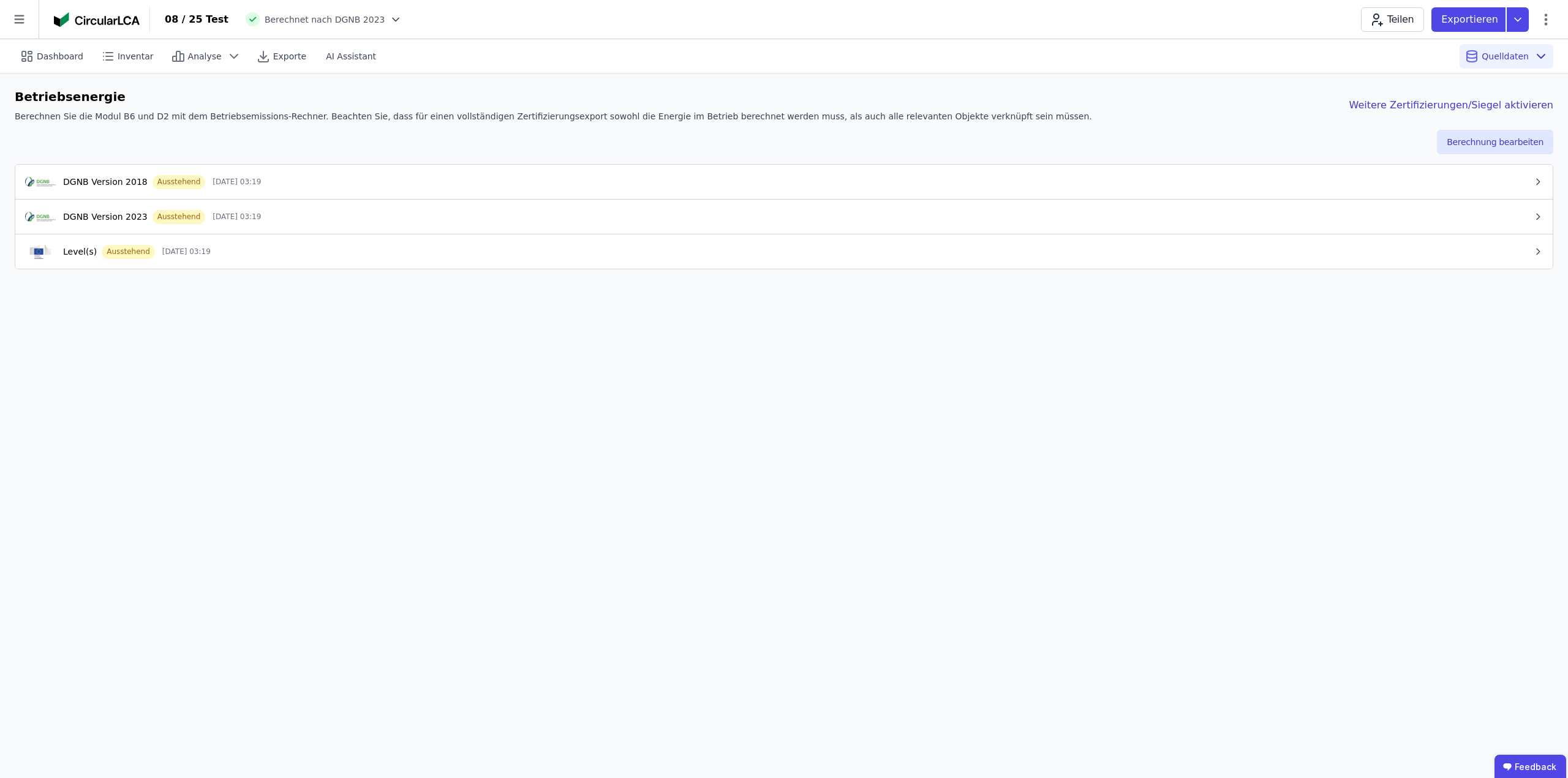
click at [612, 526] on div "Dashboard Inventar Analyse Exporte AI Assistant Quelldaten Betriebsenergie Bere…" at bounding box center [784, 409] width 1568 height 739
